Goal: Share content: Share content

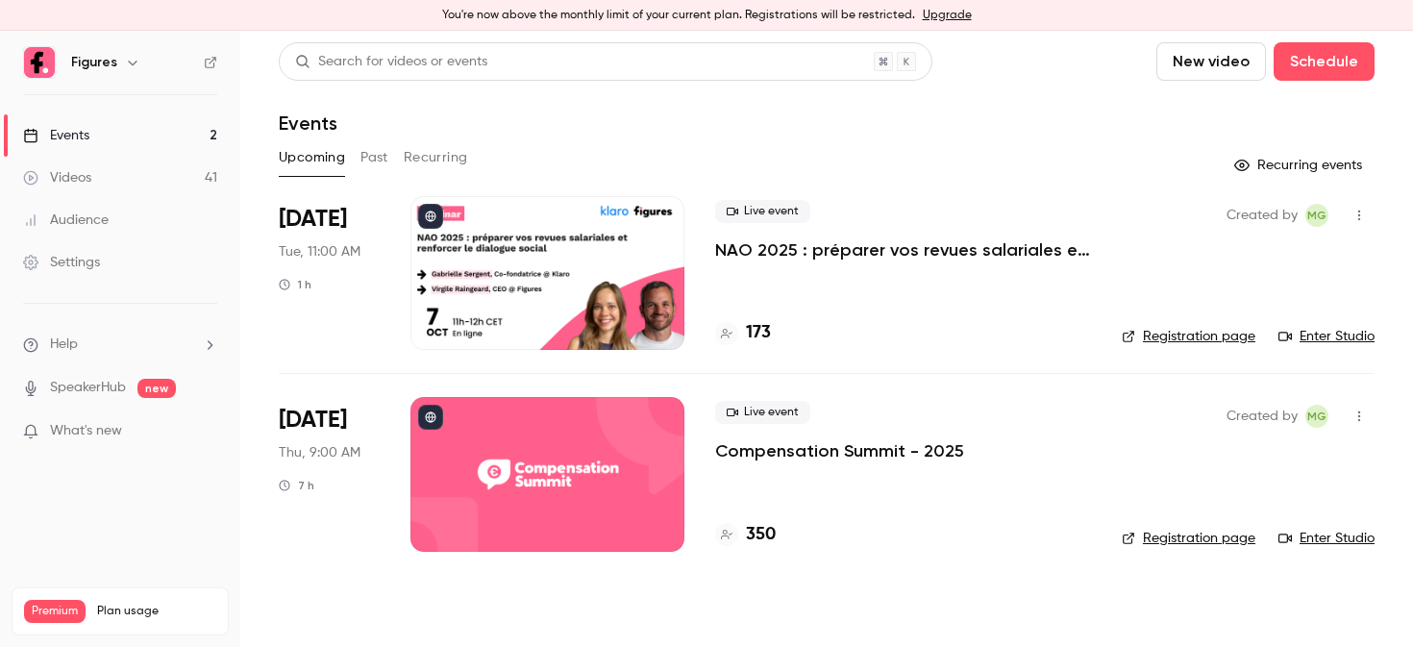
click at [504, 304] on div at bounding box center [548, 273] width 274 height 154
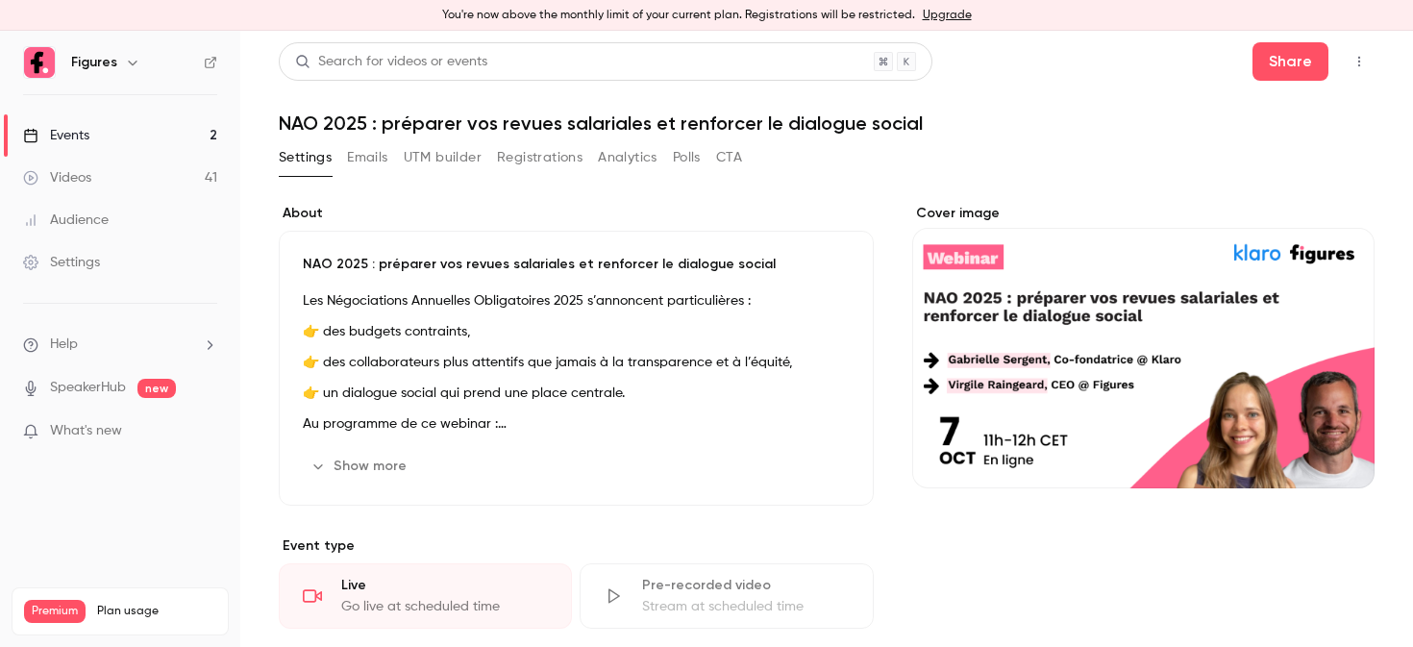
click at [304, 279] on div "NAO 2025 : préparer vos revues salariales et renforcer le dialogue social Les N…" at bounding box center [576, 368] width 595 height 275
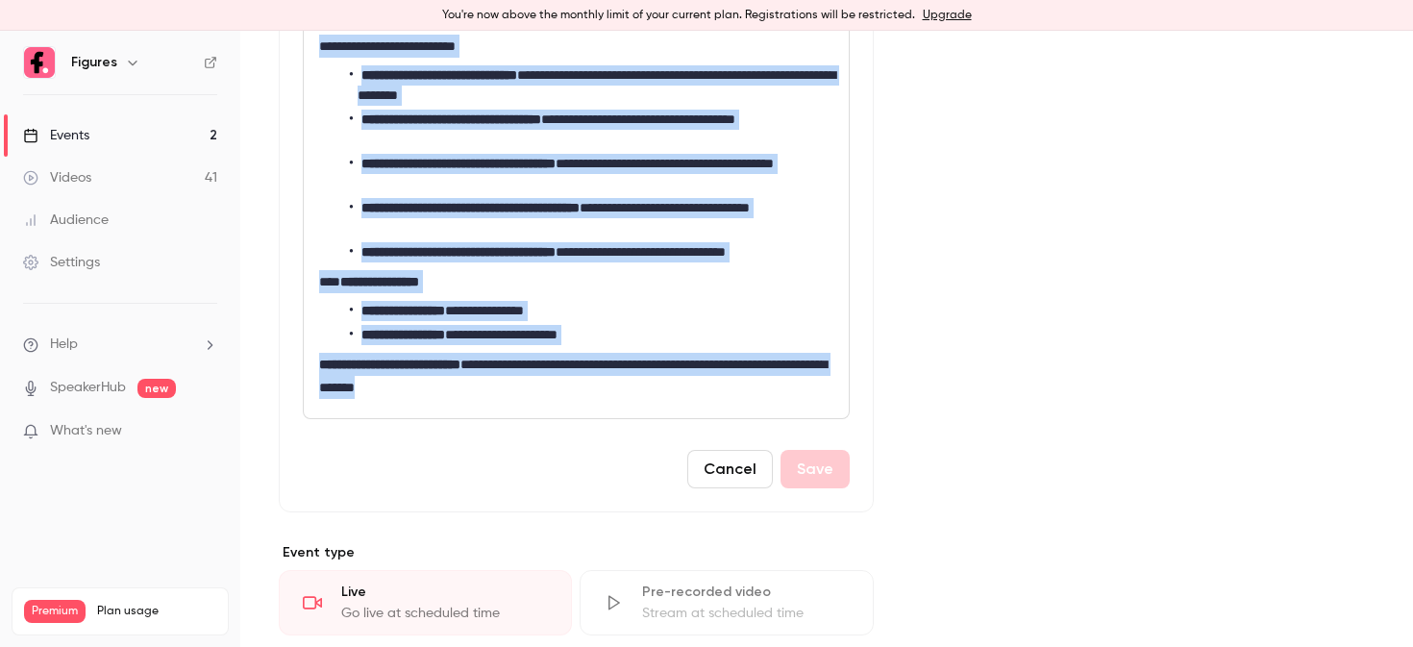
scroll to position [581, 0]
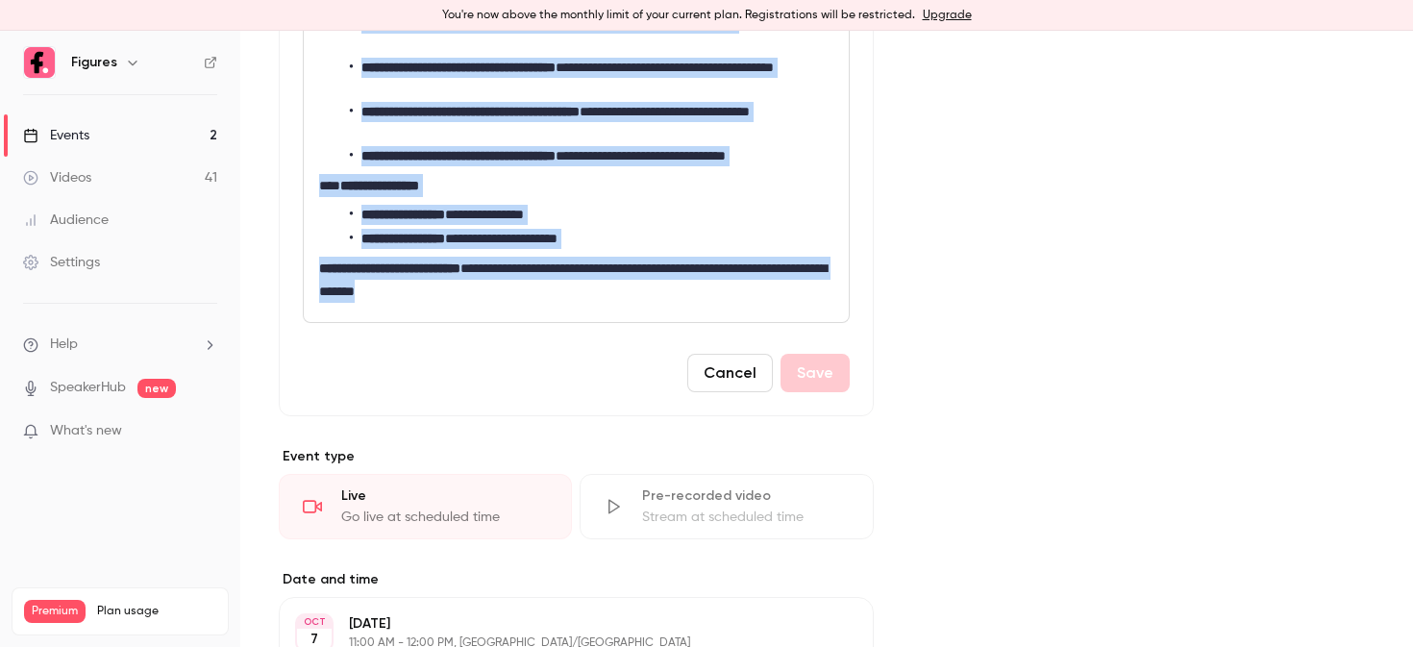
drag, startPoint x: 318, startPoint y: 410, endPoint x: 585, endPoint y: 285, distance: 294.2
click at [585, 285] on div "**********" at bounding box center [576, 63] width 545 height 518
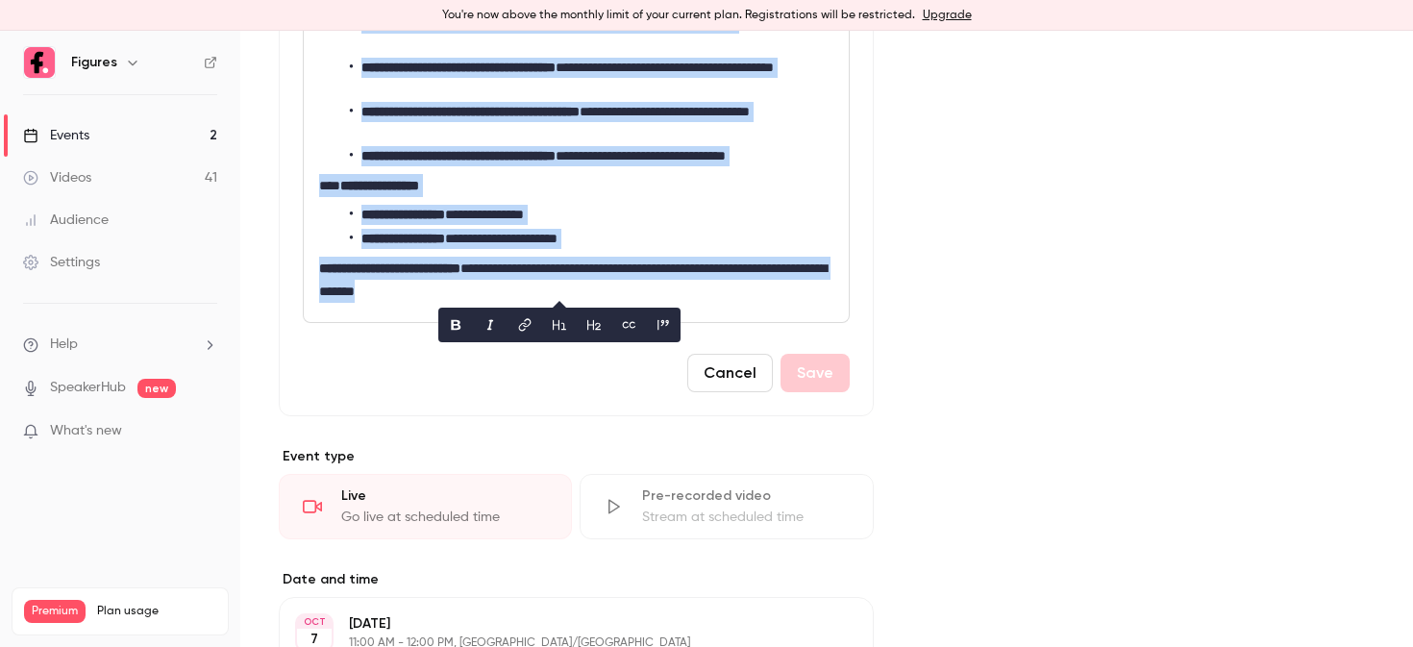
copy div "**********"
click at [723, 383] on button "Cancel" at bounding box center [730, 373] width 86 height 38
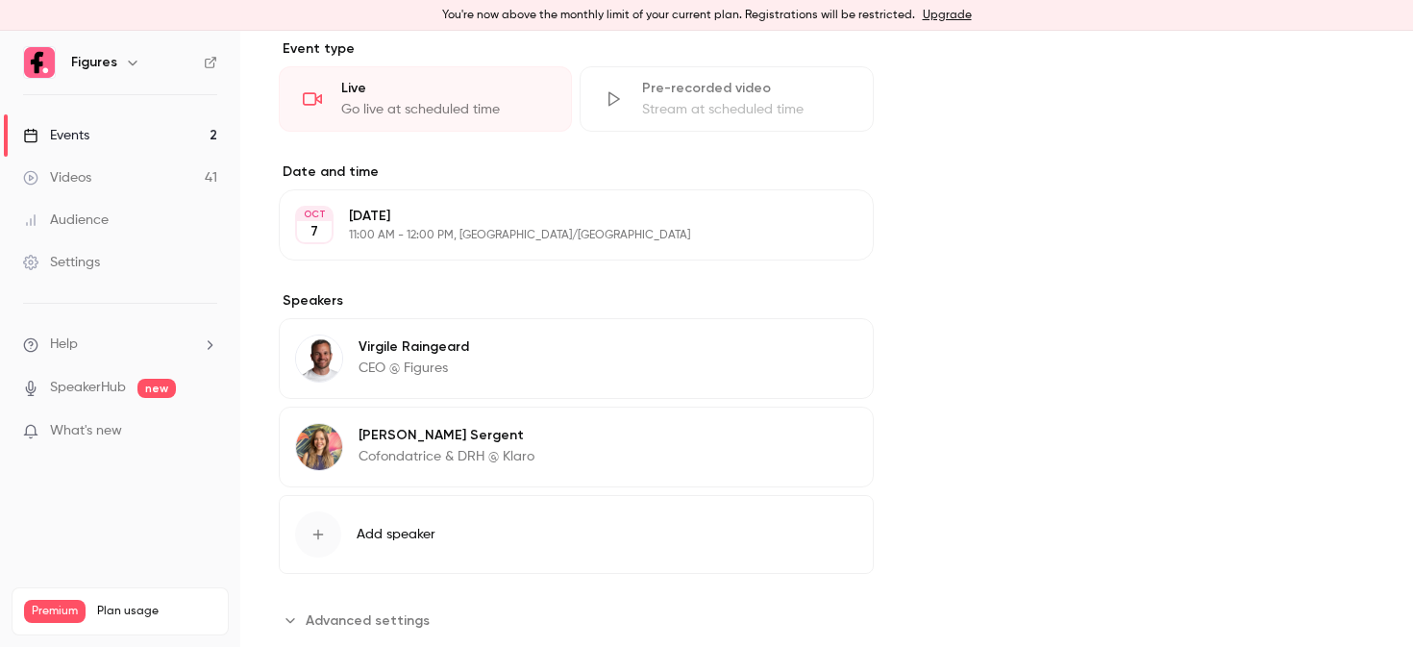
scroll to position [0, 0]
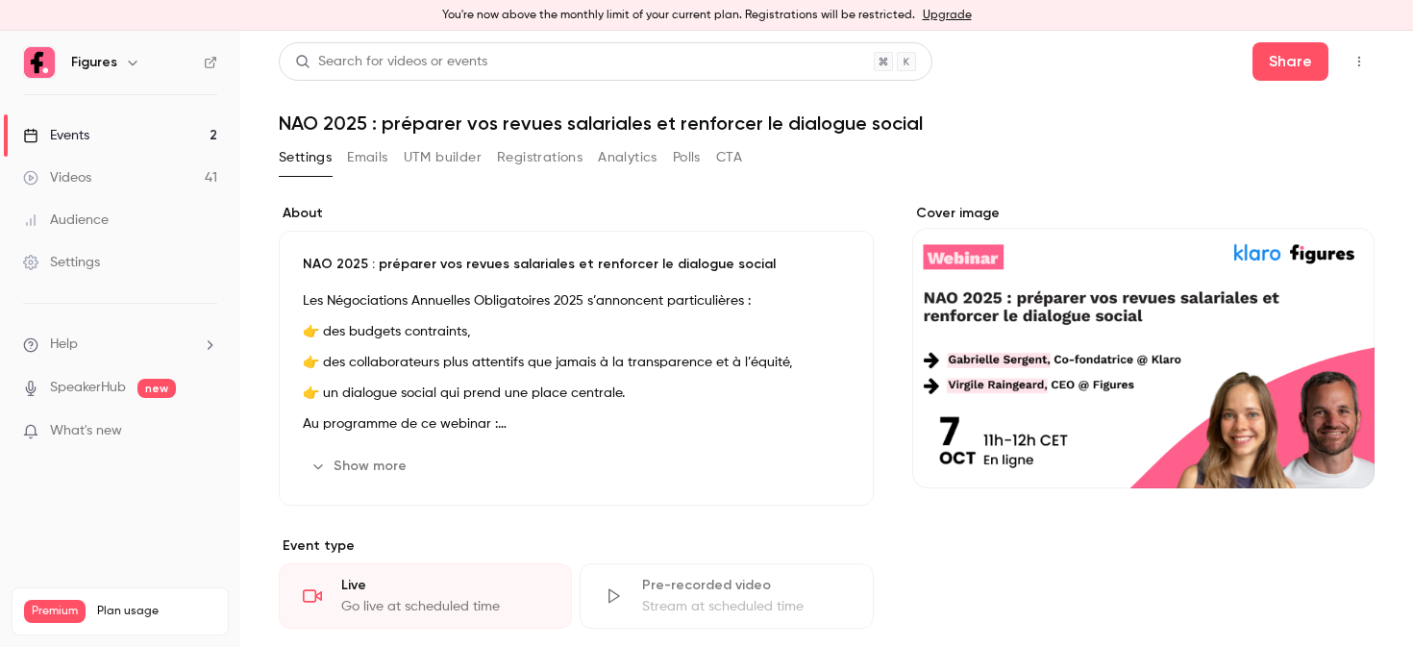
click at [420, 74] on div "Search for videos or events" at bounding box center [606, 61] width 654 height 38
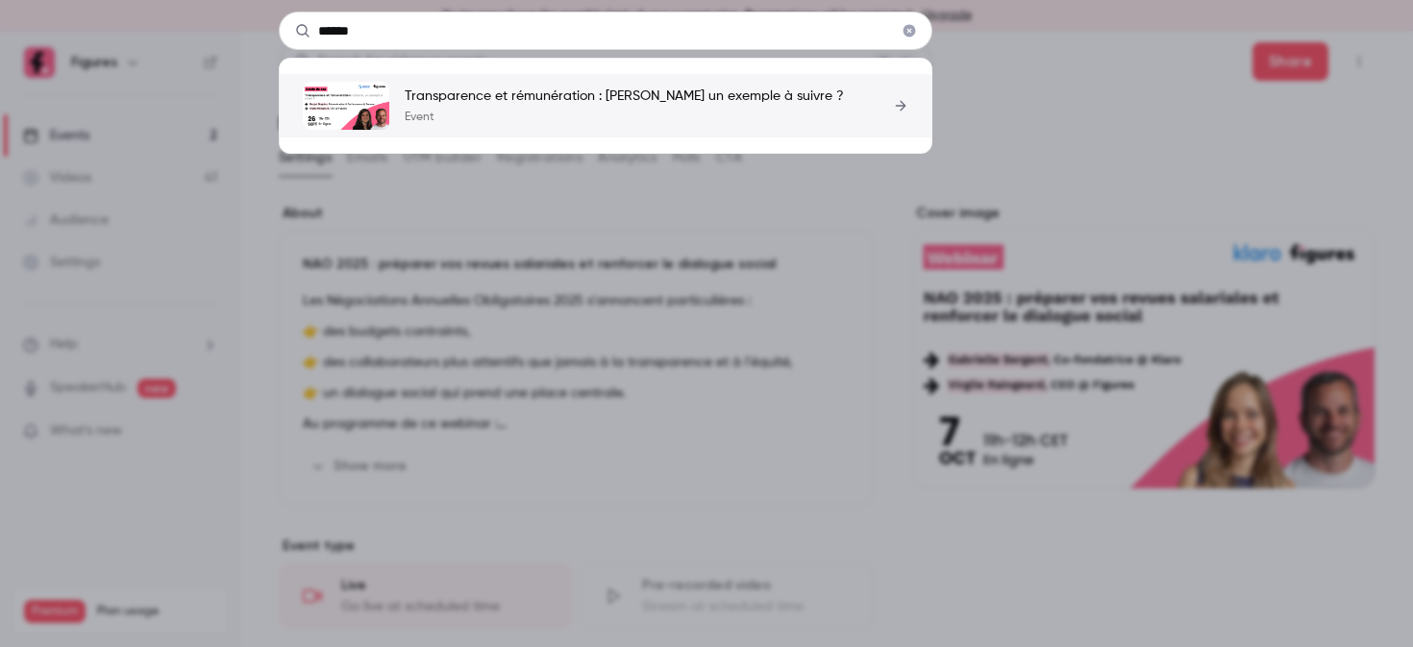
type input "******"
click at [553, 120] on p "Event" at bounding box center [624, 117] width 439 height 15
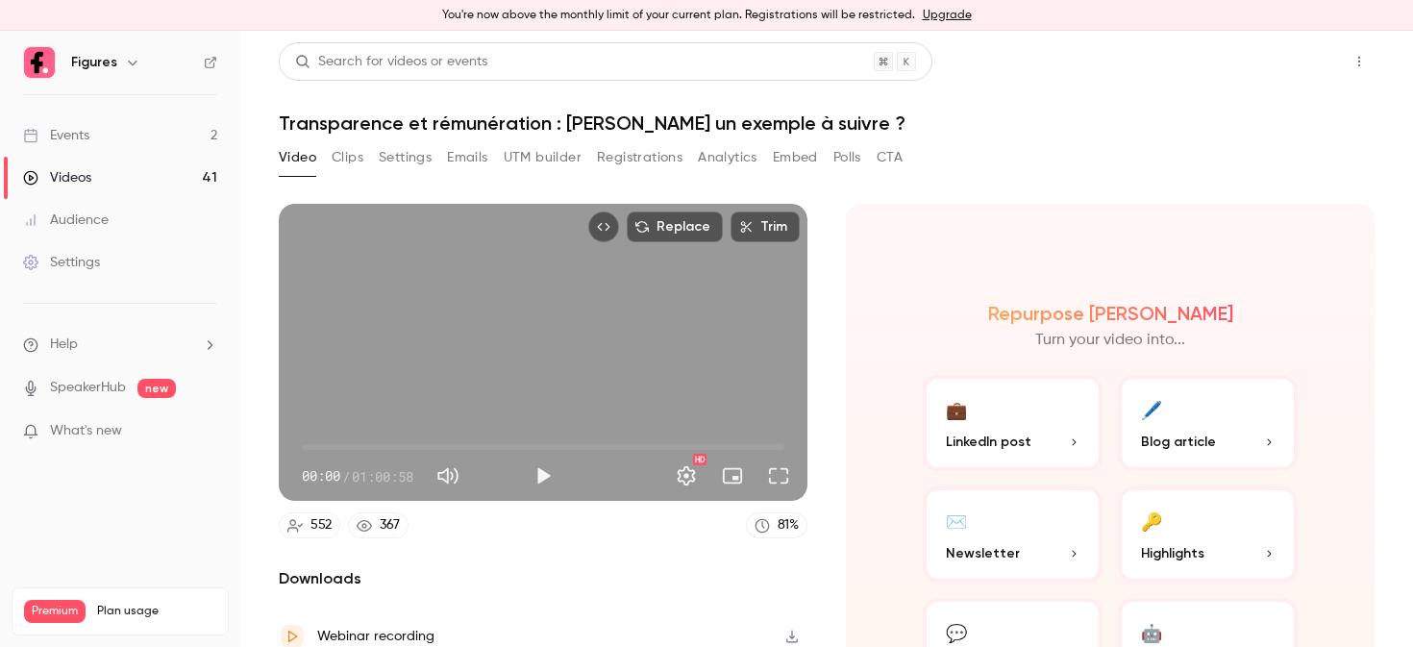
click at [1266, 63] on button "Share" at bounding box center [1291, 61] width 76 height 38
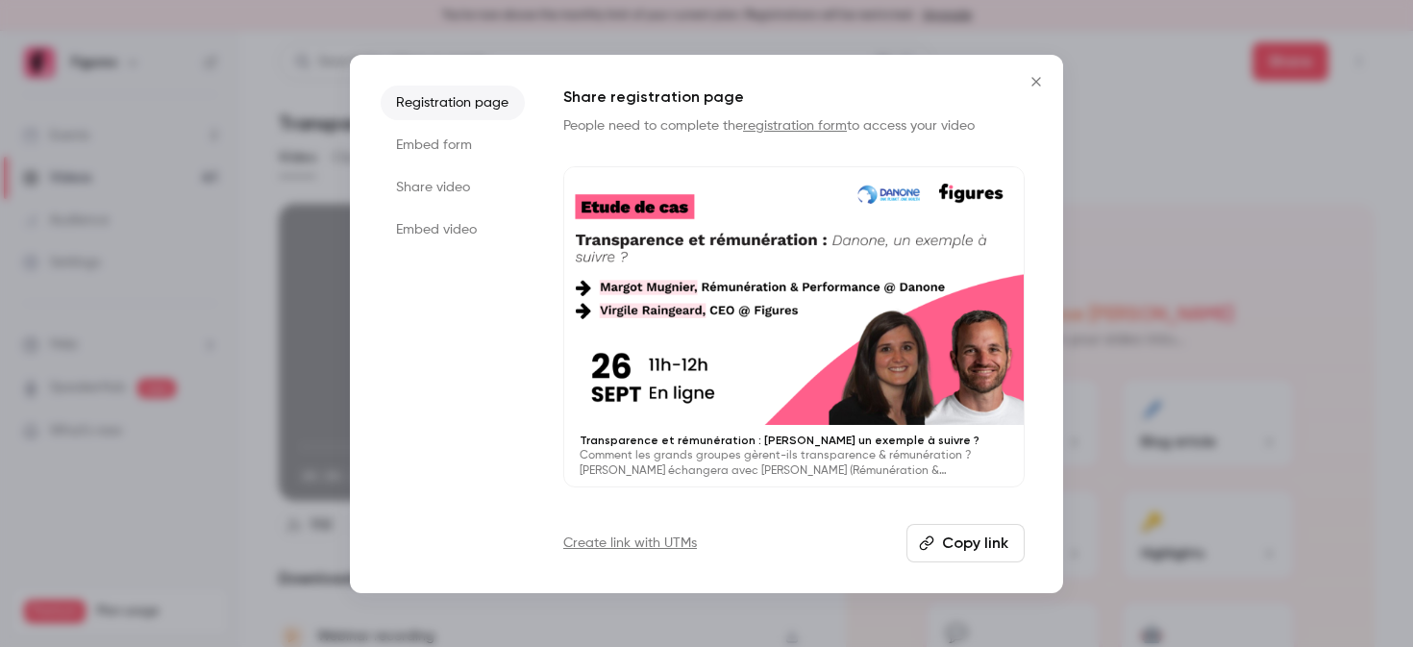
click at [441, 195] on li "Share video" at bounding box center [453, 187] width 144 height 35
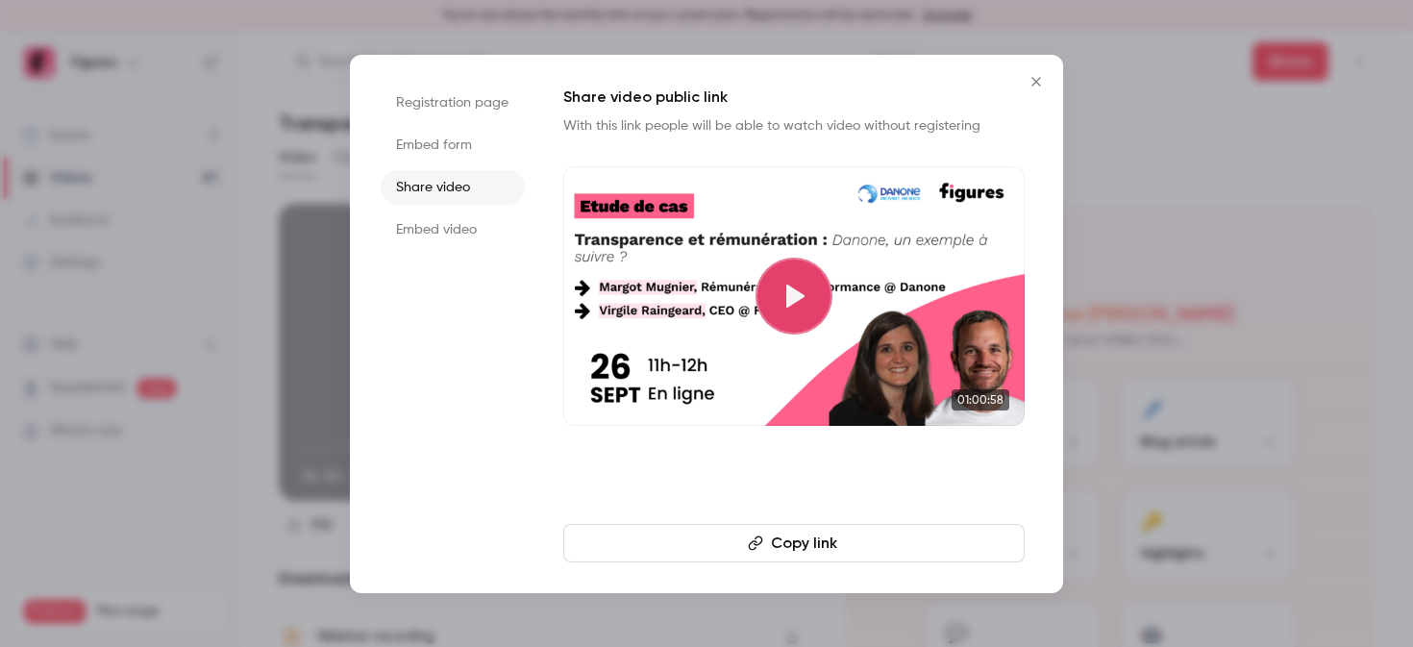
click at [798, 552] on button "Copy link" at bounding box center [793, 543] width 461 height 38
click at [6, 221] on div at bounding box center [706, 323] width 1413 height 647
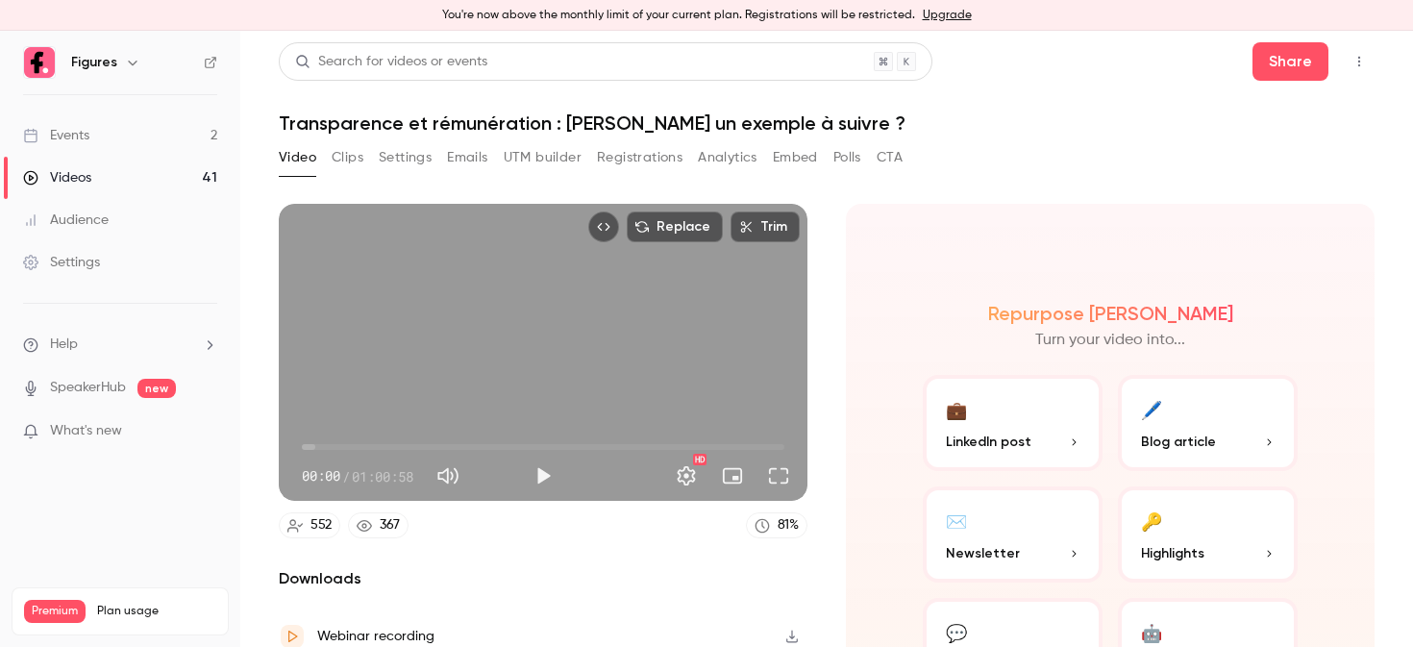
click at [113, 172] on link "Videos 41" at bounding box center [120, 178] width 240 height 42
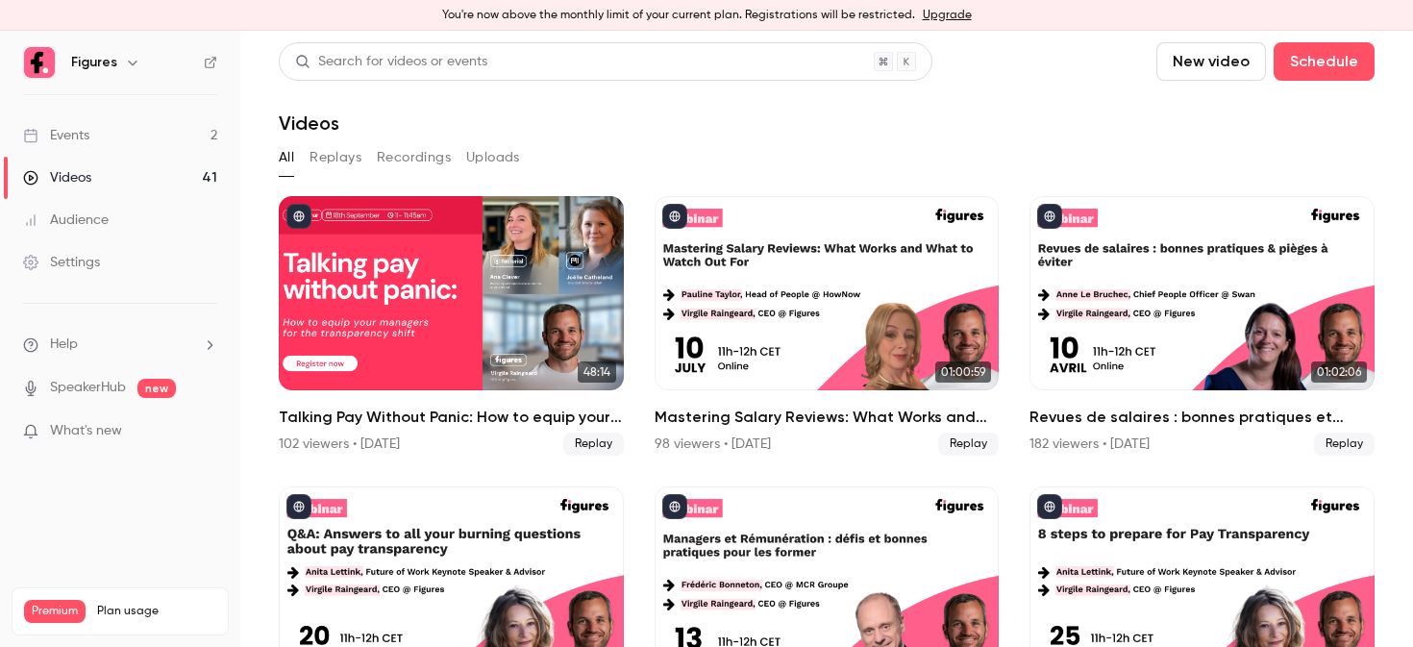
click at [133, 139] on link "Events 2" at bounding box center [120, 135] width 240 height 42
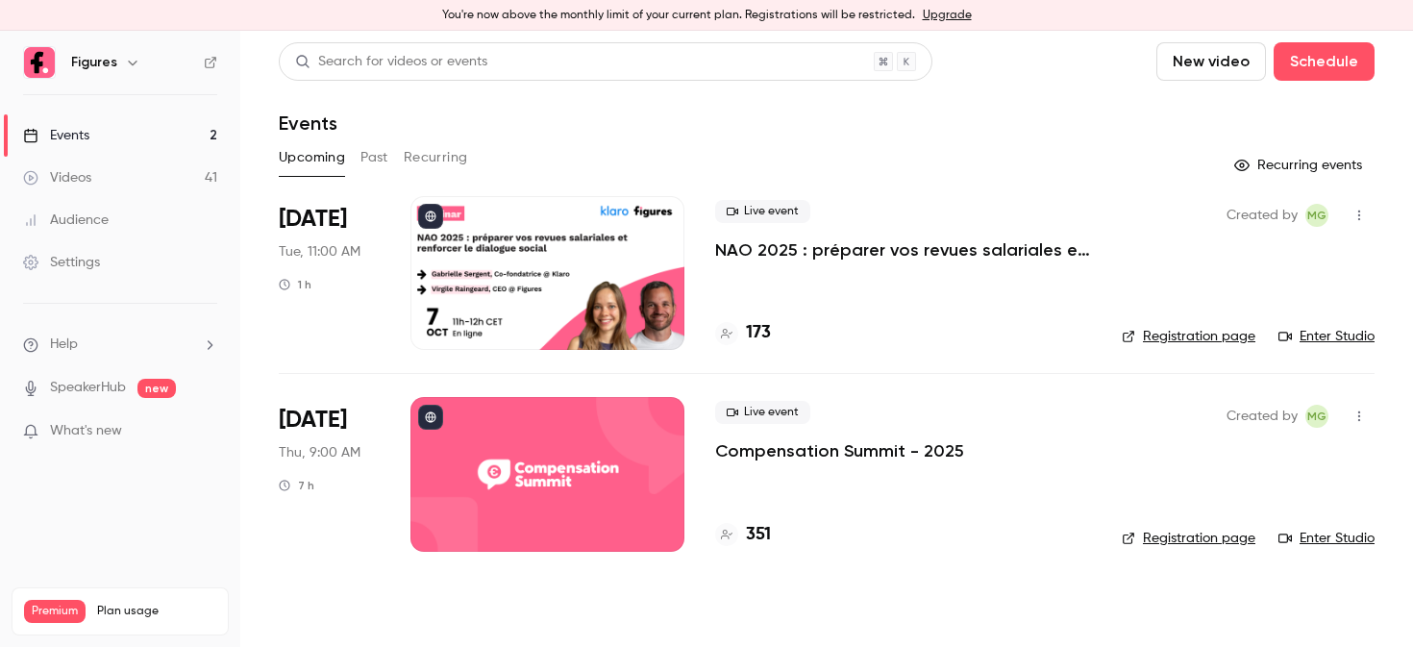
click at [465, 279] on div at bounding box center [548, 273] width 274 height 154
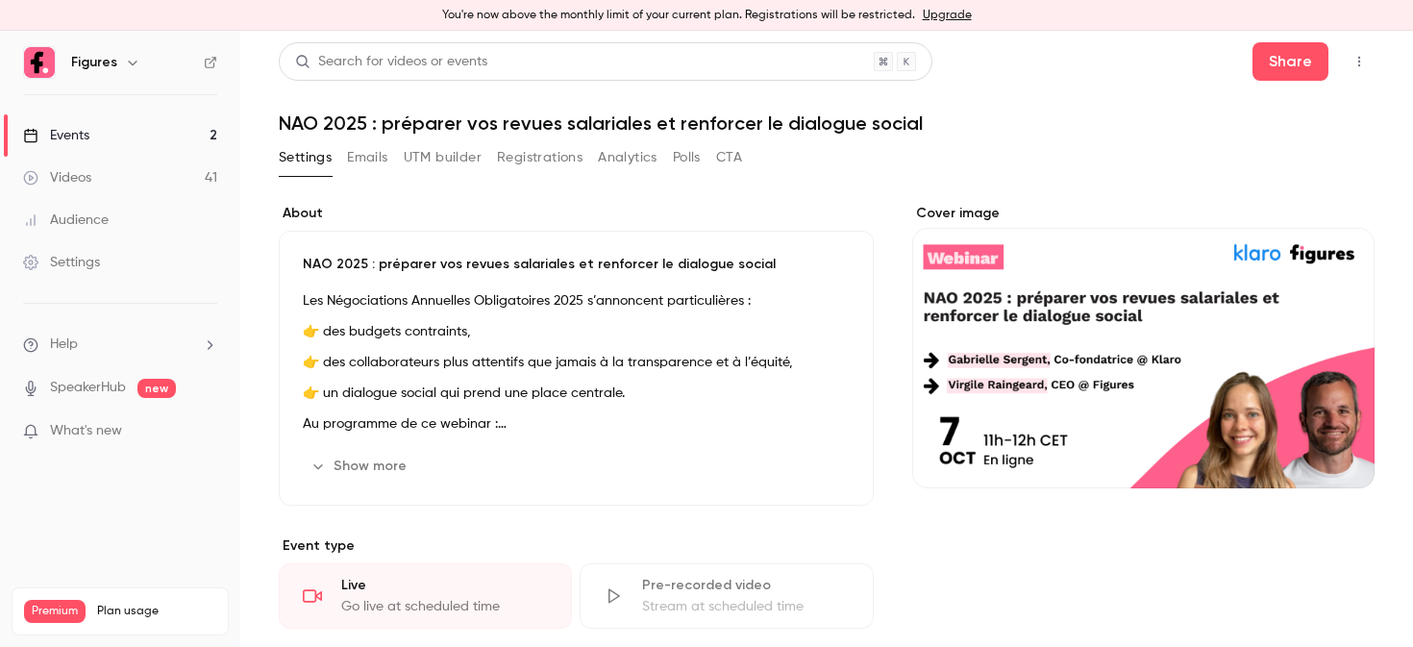
click at [1300, 35] on main "Search for videos or events Share NAO 2025 : préparer vos revues salariales et …" at bounding box center [826, 339] width 1173 height 616
click at [1282, 57] on button "Share" at bounding box center [1291, 61] width 76 height 38
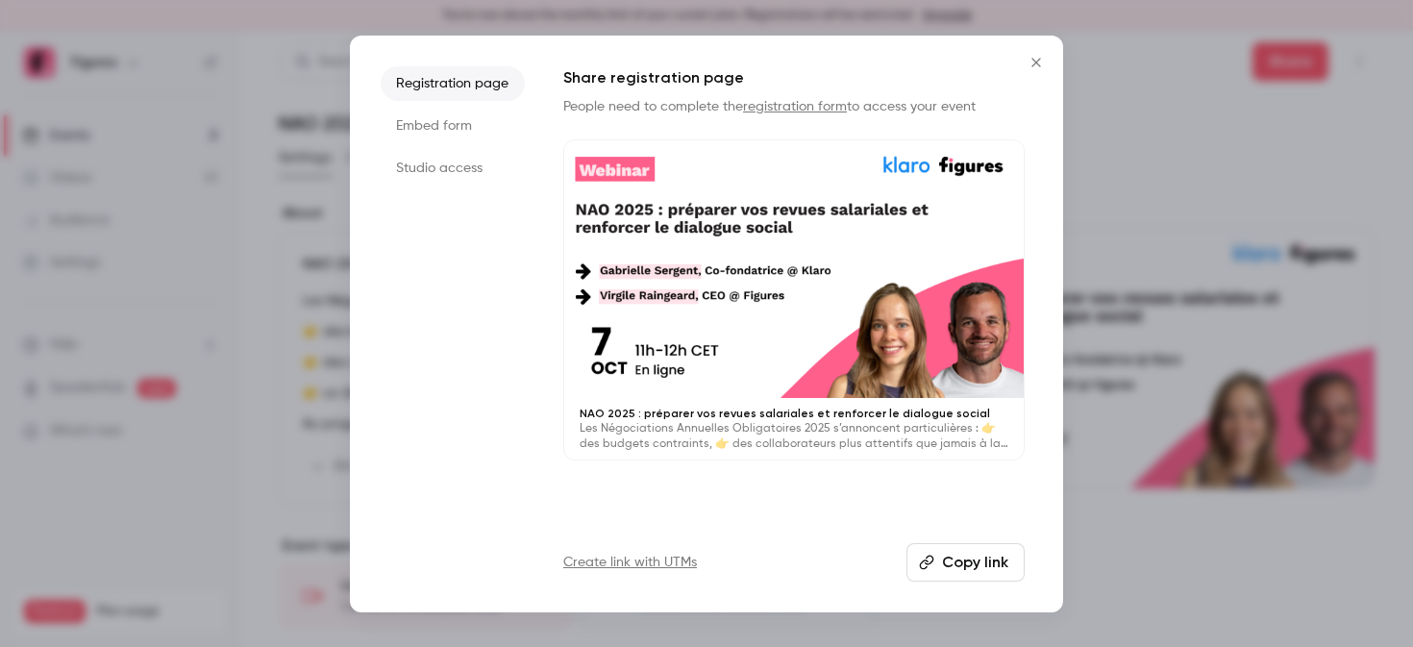
click at [934, 572] on button "Copy link" at bounding box center [966, 562] width 118 height 38
